Goal: Information Seeking & Learning: Learn about a topic

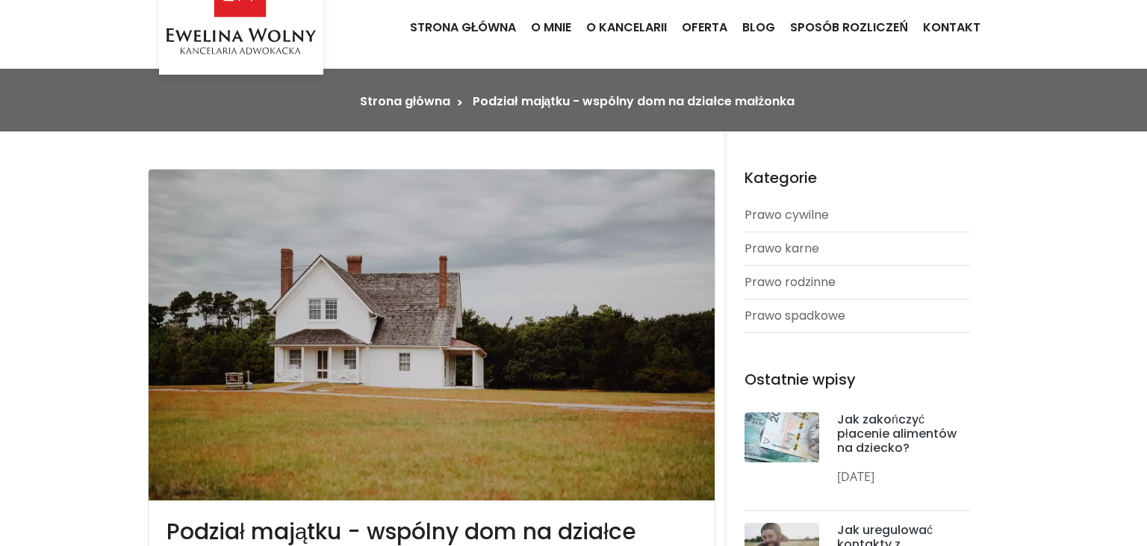
scroll to position [78, 0]
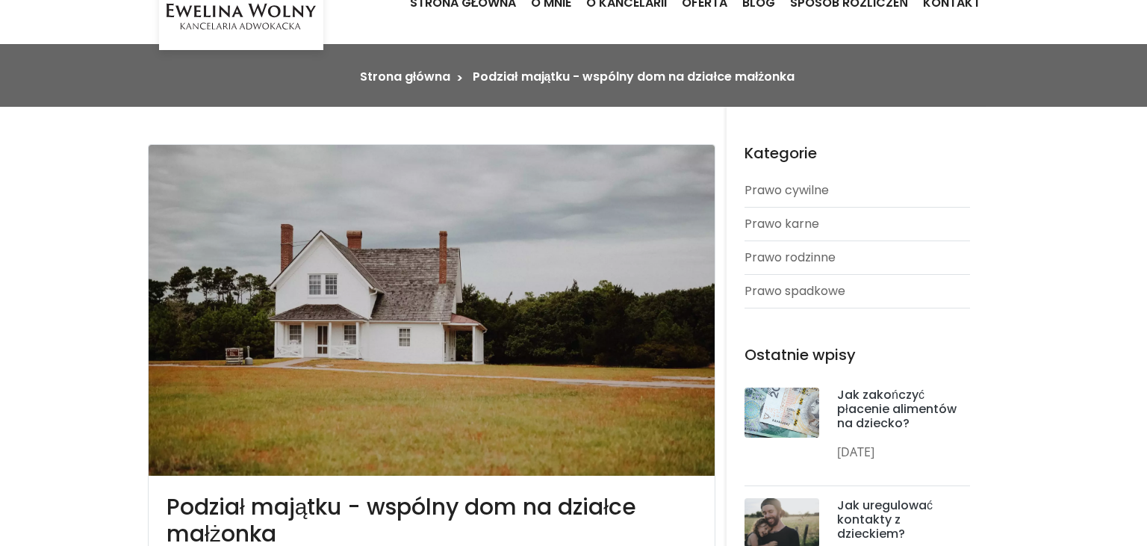
click at [610, 78] on li "Podział majątku - wspólny dom na działce małżonka" at bounding box center [634, 77] width 322 height 18
click at [414, 77] on link "Strona główna" at bounding box center [405, 76] width 90 height 17
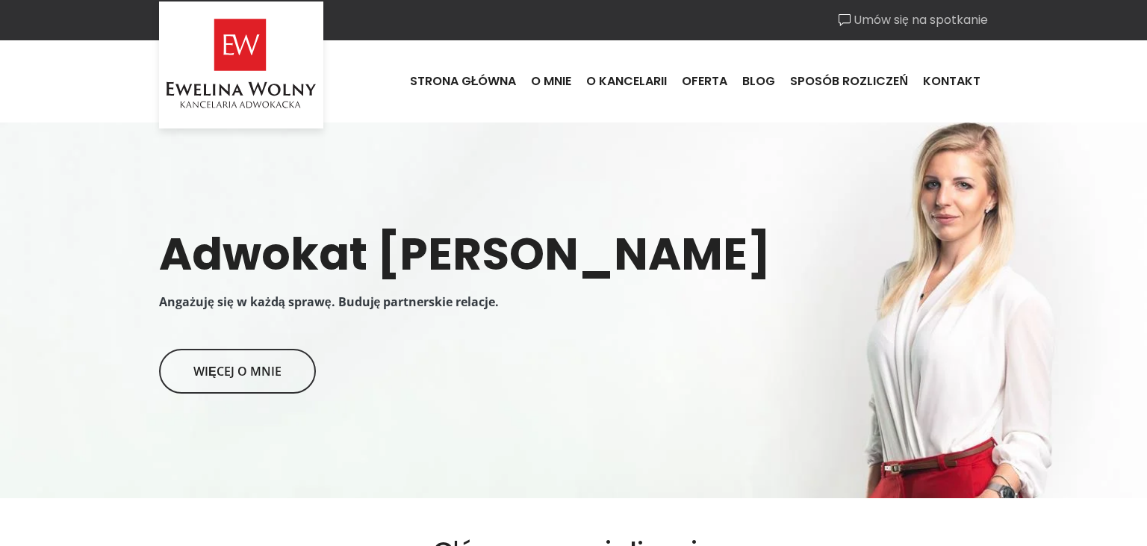
scroll to position [552, 0]
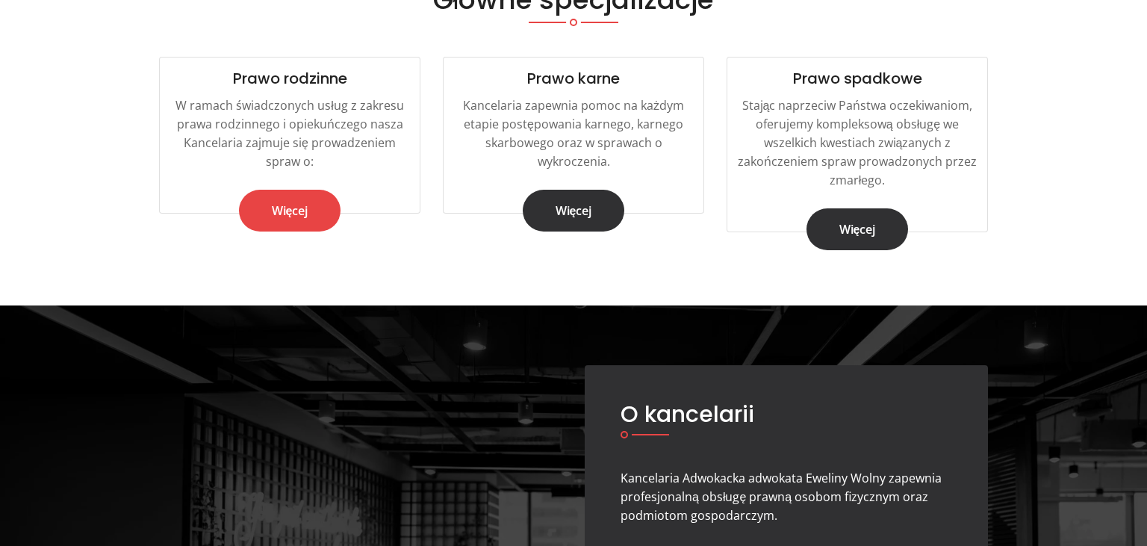
click at [307, 211] on link "Więcej" at bounding box center [290, 211] width 102 height 42
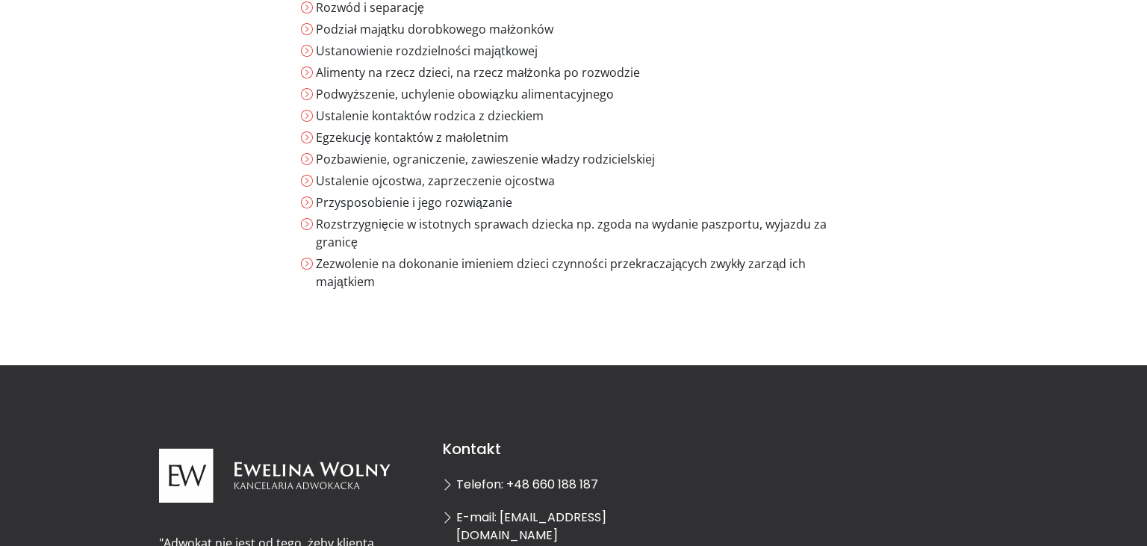
scroll to position [315, 0]
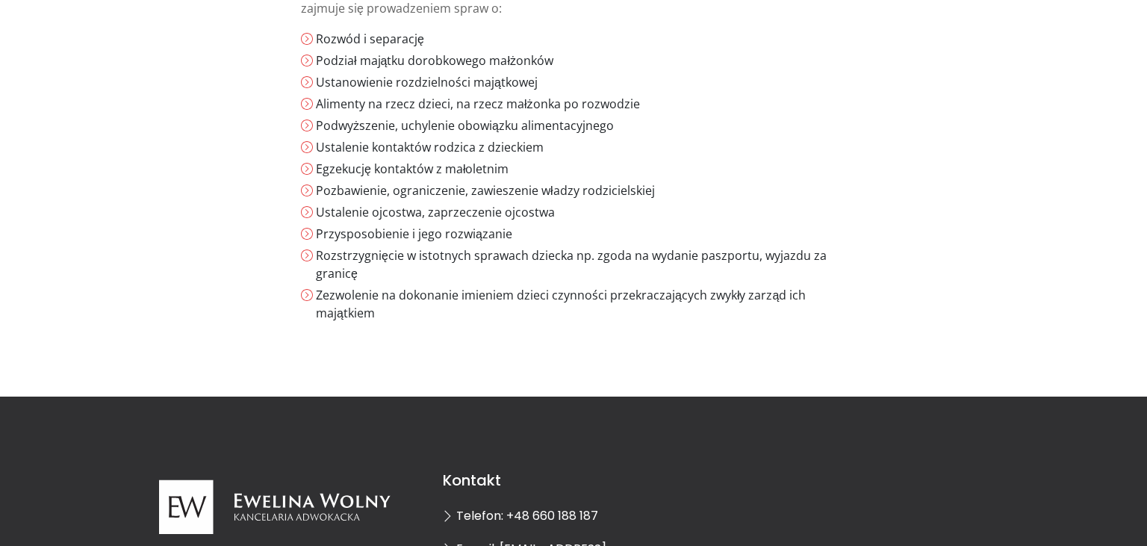
click at [362, 75] on li "Ustanowienie rozdzielności majątkowej" at bounding box center [581, 82] width 530 height 18
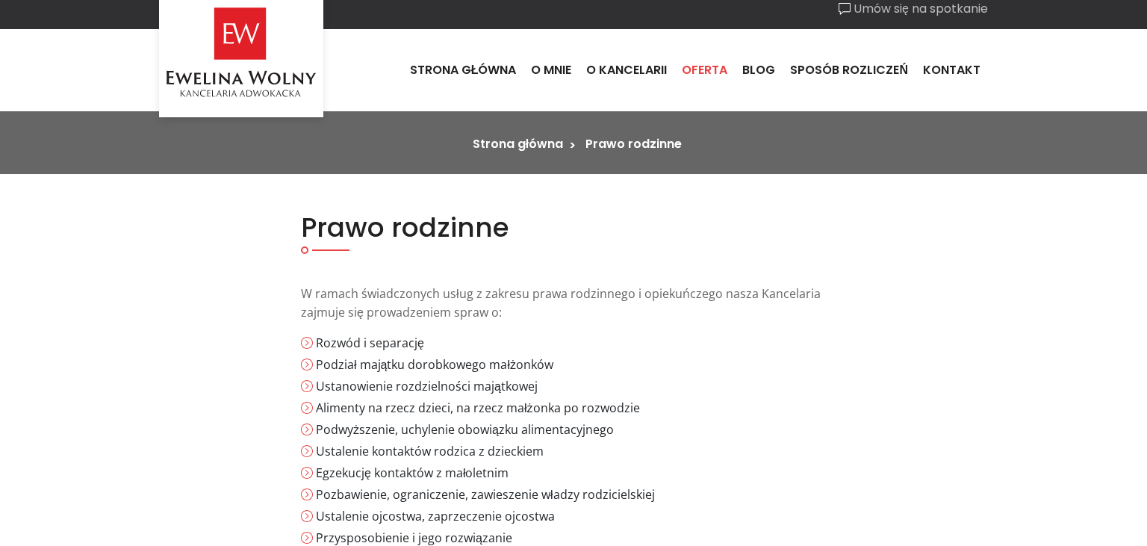
scroll to position [0, 0]
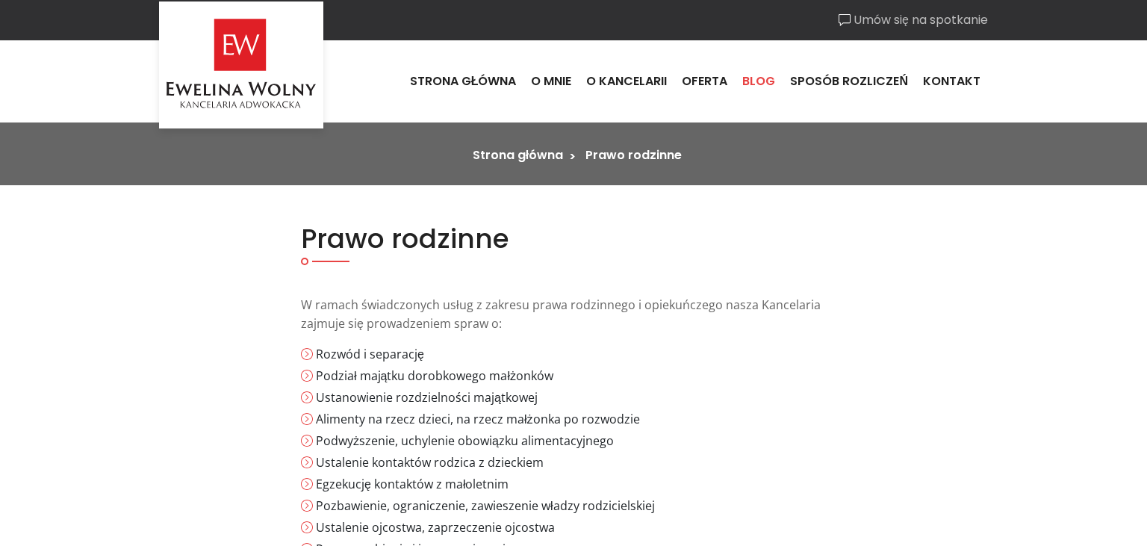
click at [760, 78] on link "Blog" at bounding box center [759, 81] width 48 height 40
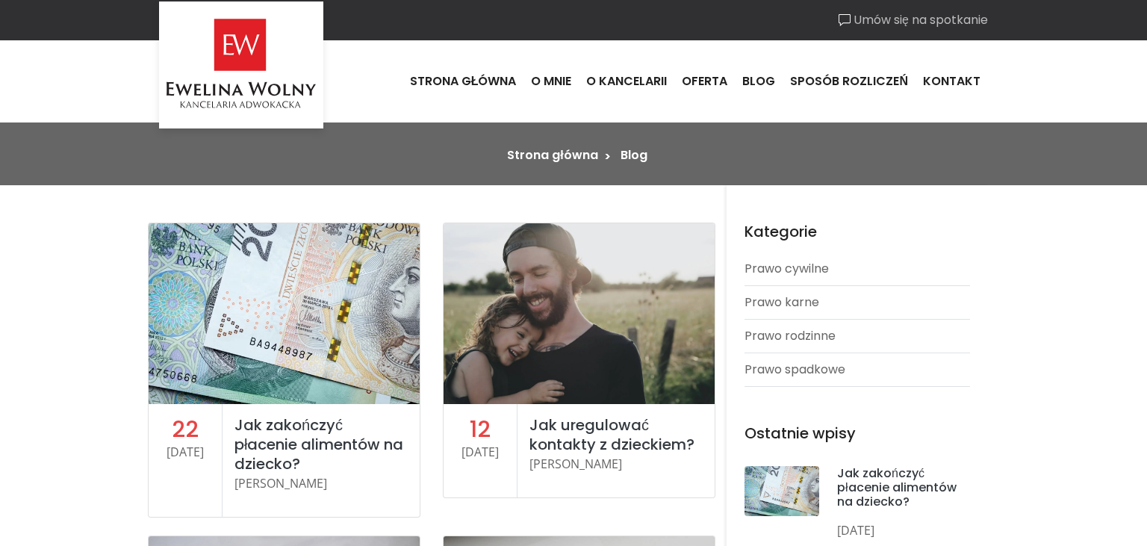
click at [874, 83] on link "Sposób rozliczeń" at bounding box center [849, 81] width 133 height 40
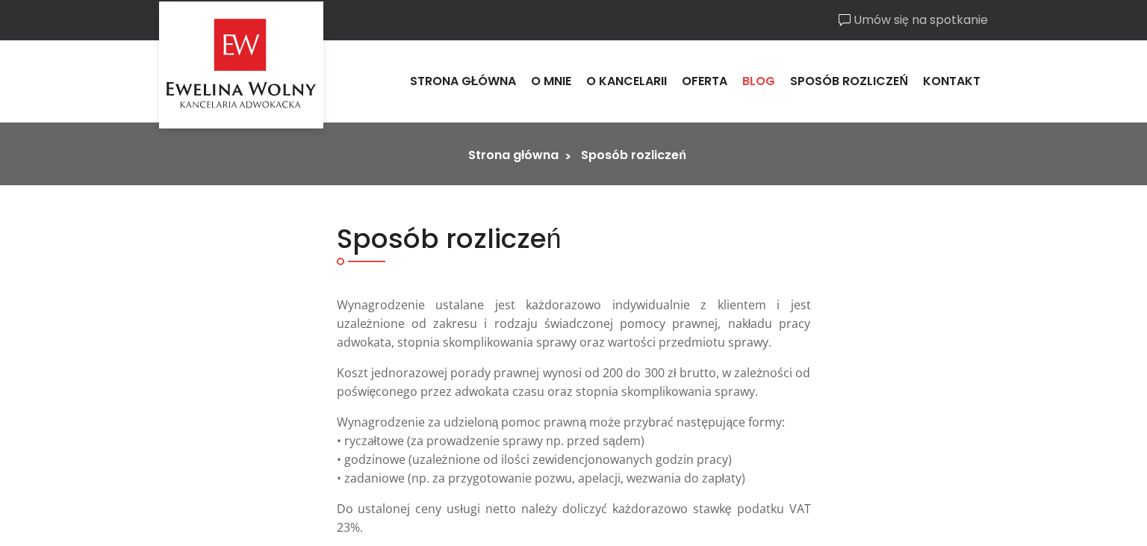
click at [762, 76] on link "Blog" at bounding box center [759, 81] width 48 height 40
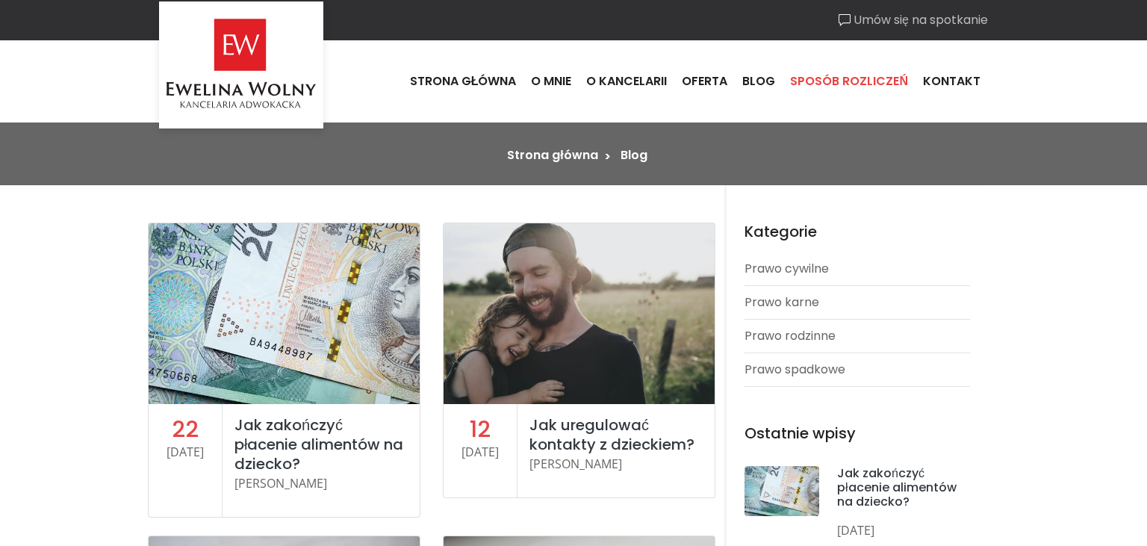
click at [822, 79] on link "Sposób rozliczeń" at bounding box center [849, 81] width 133 height 40
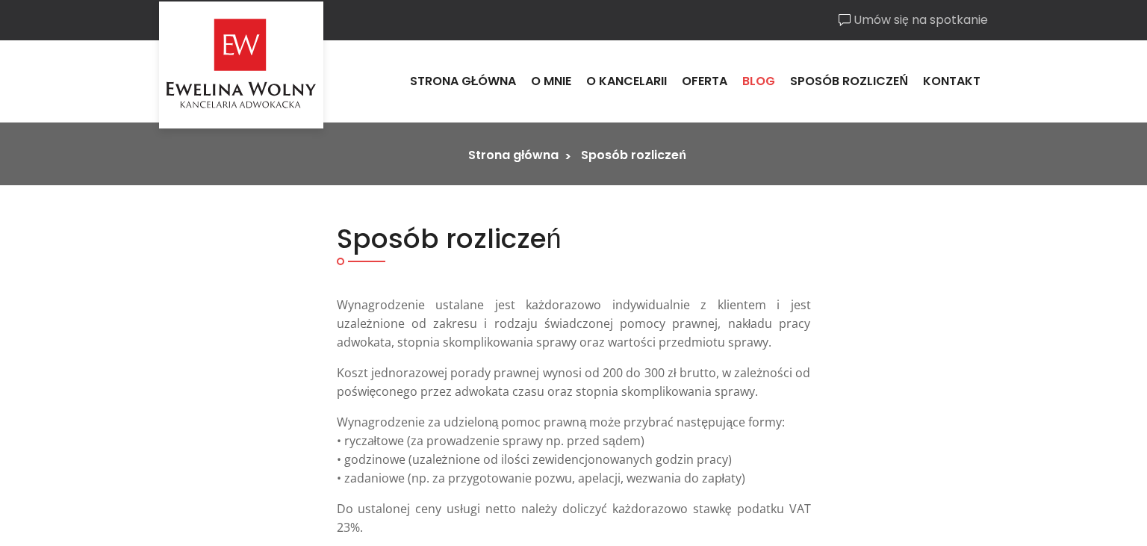
click at [747, 81] on link "Blog" at bounding box center [759, 81] width 48 height 40
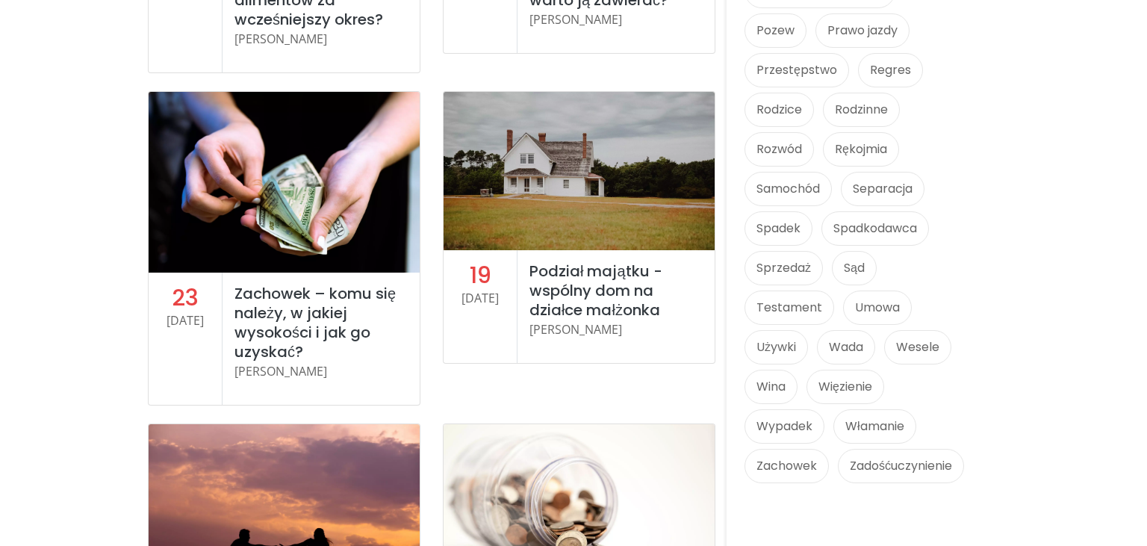
scroll to position [1498, 0]
